Goal: Check status: Check status

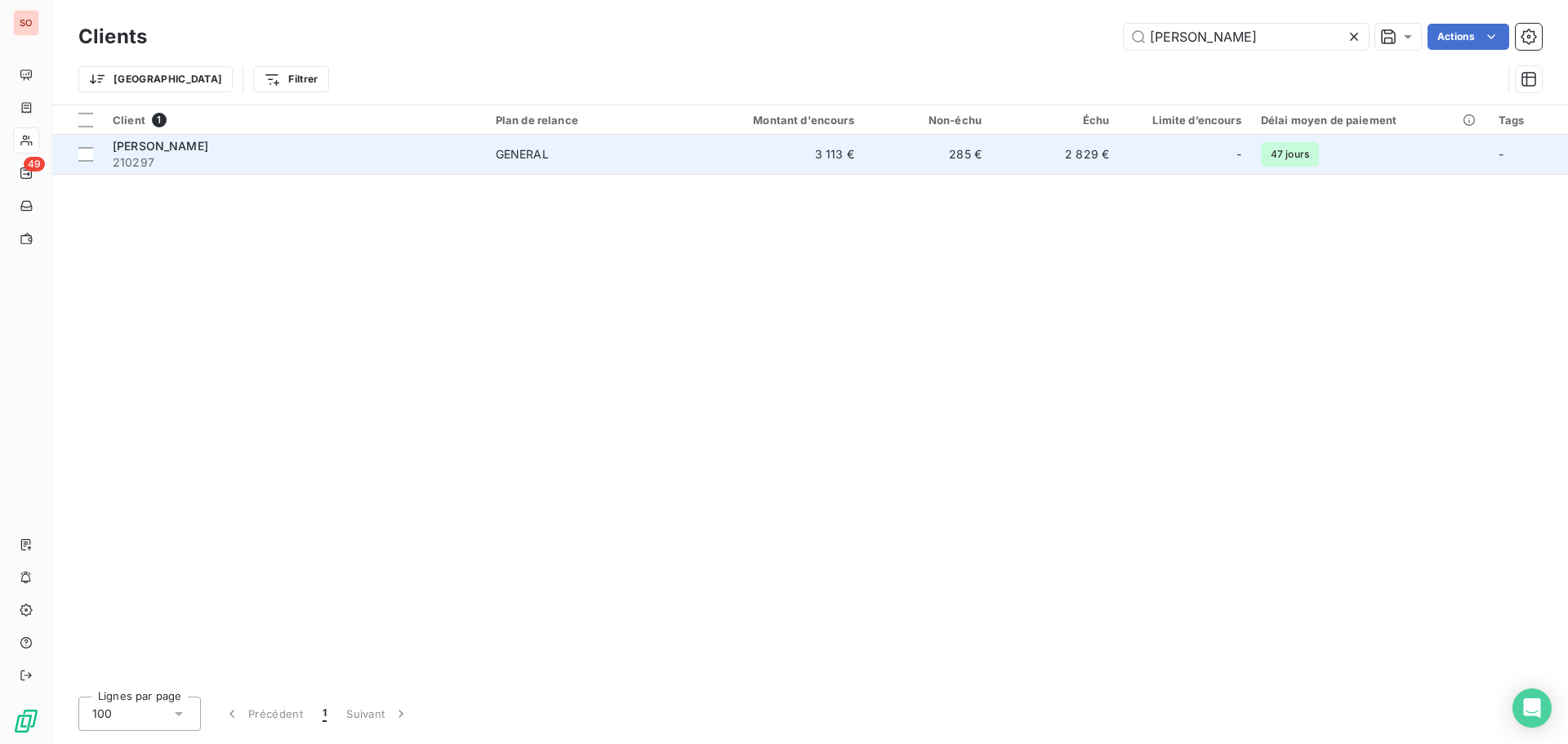
click at [134, 145] on span "[PERSON_NAME]" at bounding box center [160, 146] width 95 height 13
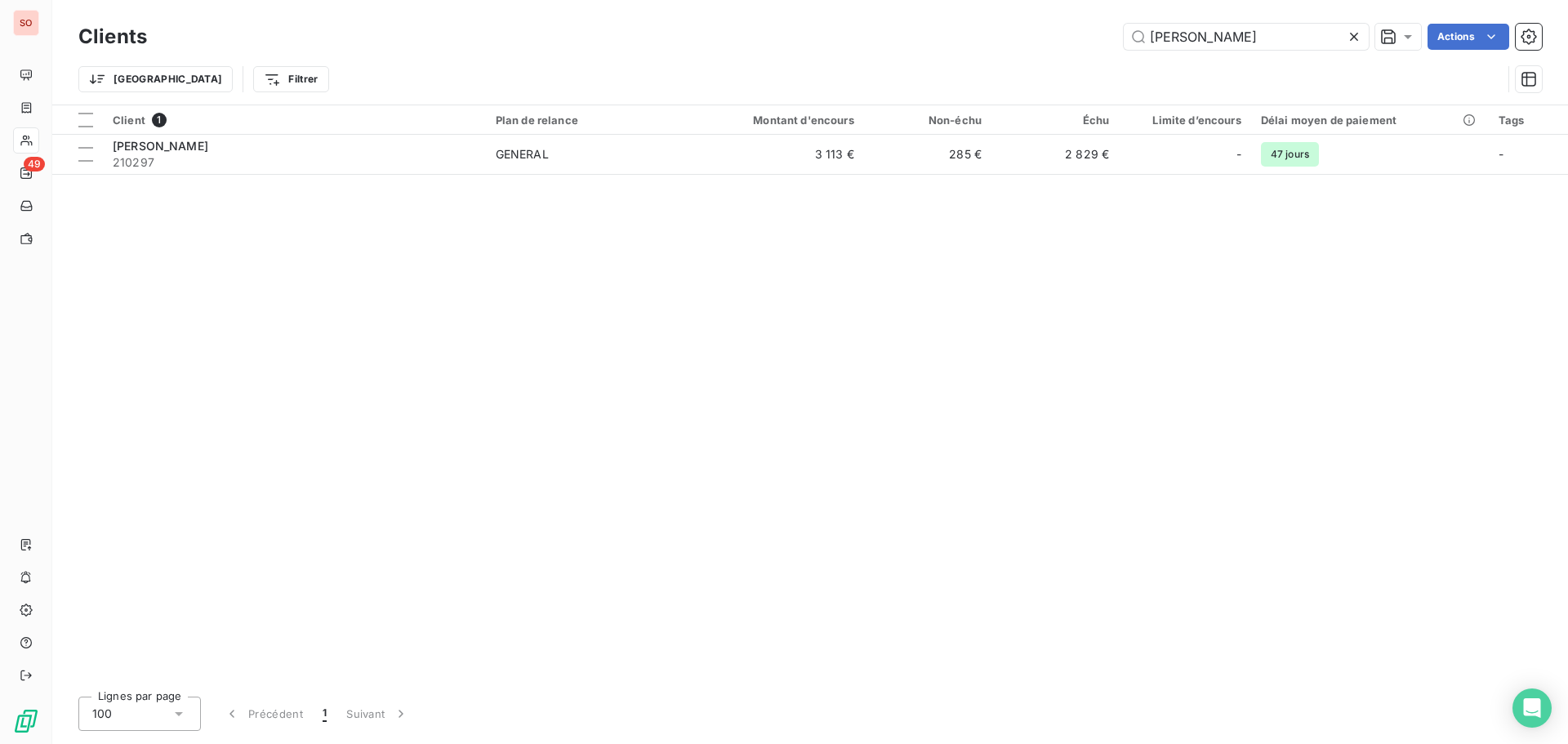
drag, startPoint x: 1206, startPoint y: 35, endPoint x: 1079, endPoint y: 13, distance: 128.9
click at [1080, 13] on div "Clients ALVES Actions Trier Filtrer" at bounding box center [810, 52] width 1516 height 104
type input "barillet"
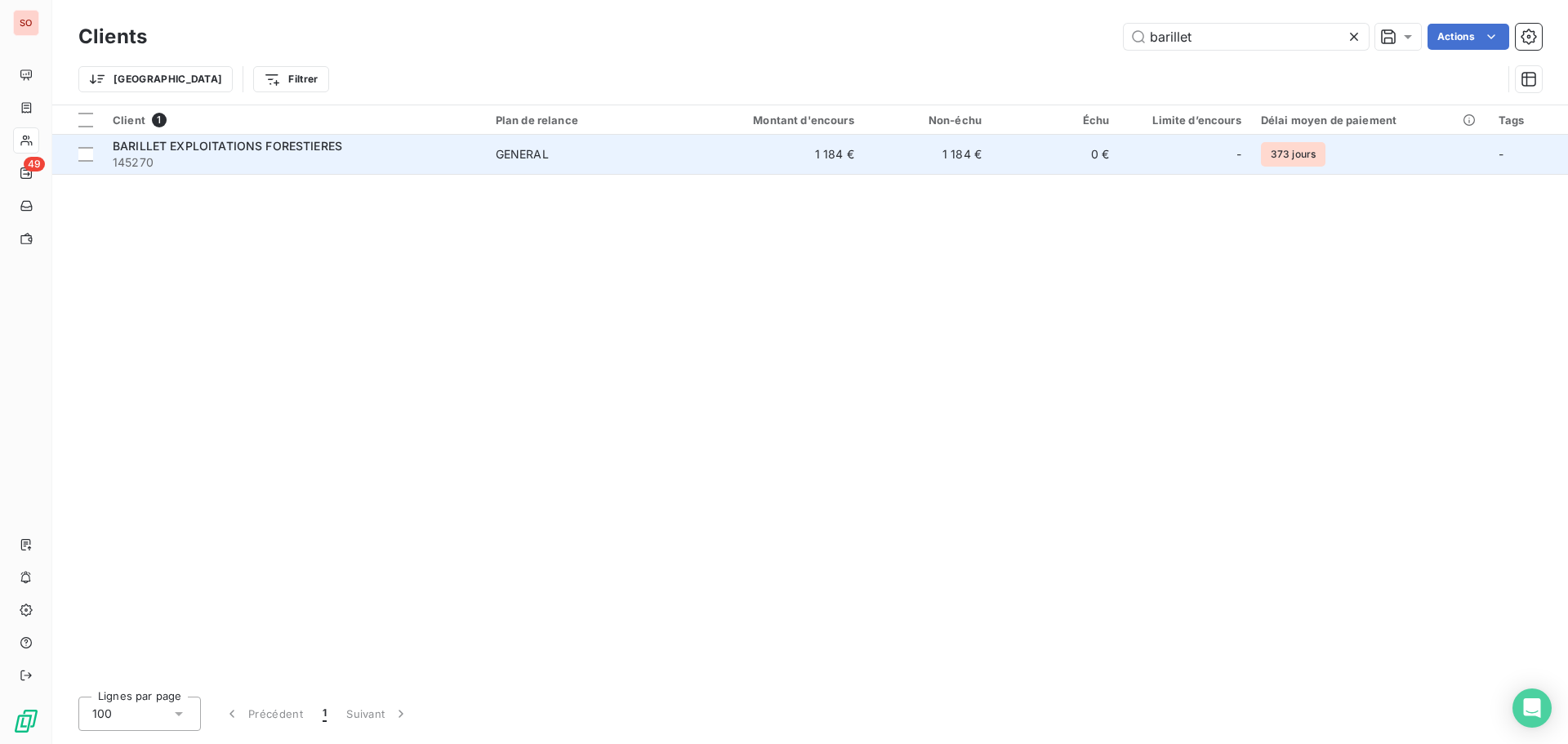
click at [242, 149] on span "BARILLET EXPLOITATIONS FORESTIERES" at bounding box center [227, 146] width 229 height 13
